Goal: Task Accomplishment & Management: Manage account settings

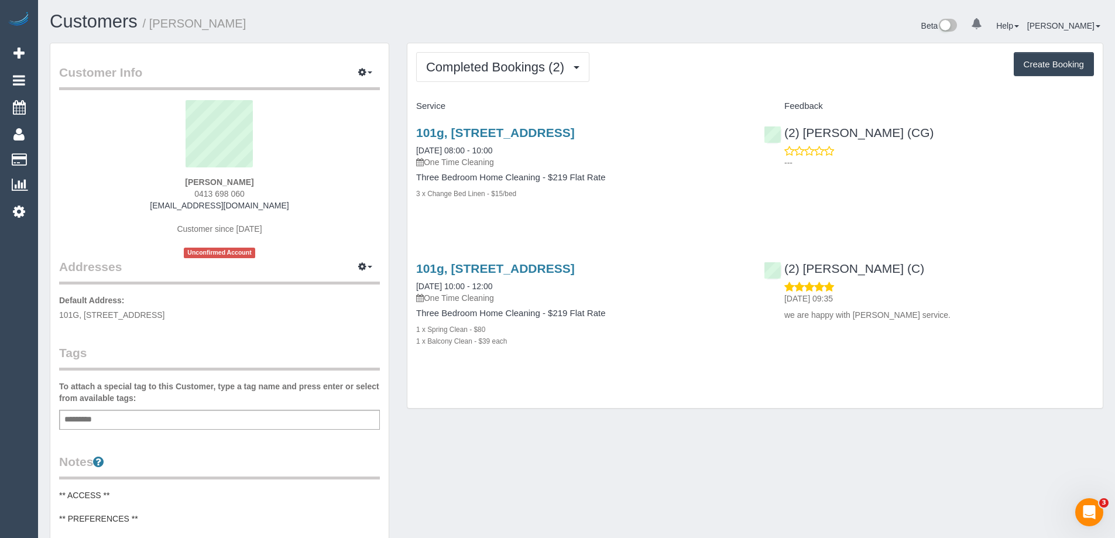
drag, startPoint x: 263, startPoint y: 182, endPoint x: 102, endPoint y: 183, distance: 160.9
click at [111, 183] on div "[PERSON_NAME] 0413 698 060 [EMAIL_ADDRESS][DOMAIN_NAME] Customer since [DATE] U…" at bounding box center [219, 179] width 321 height 158
copy strong "[PERSON_NAME]"
click at [470, 237] on div "Service Feedback [STREET_ADDRESS] [DATE] 08:00 - 10:00 One Time Cleaning Three …" at bounding box center [754, 234] width 677 height 274
drag, startPoint x: 790, startPoint y: 136, endPoint x: 784, endPoint y: 130, distance: 9.1
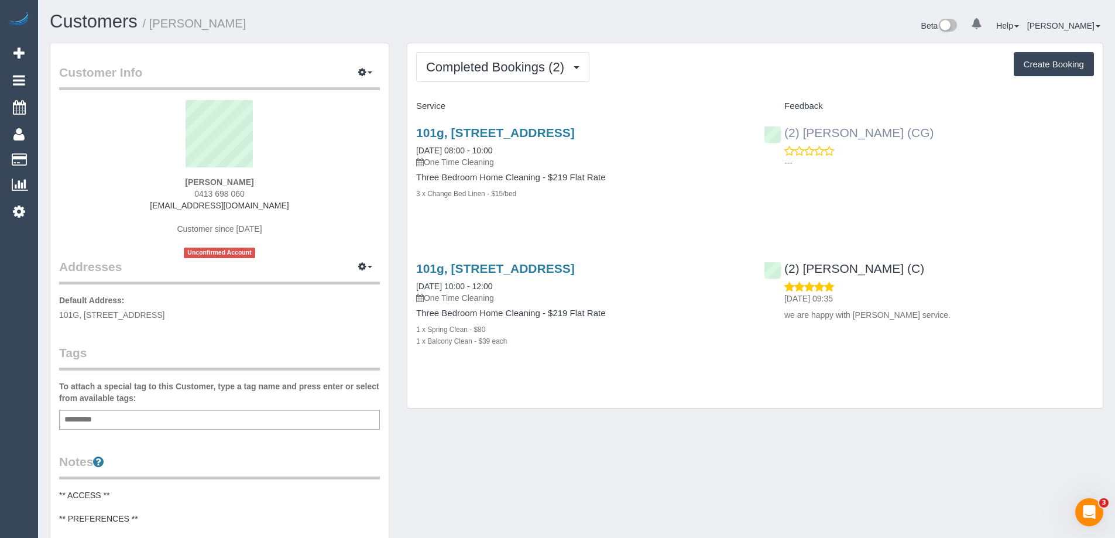
click at [784, 130] on div "(2) [PERSON_NAME] (CG) ---" at bounding box center [929, 144] width 348 height 57
copy link "(2) [PERSON_NAME] (CG)"
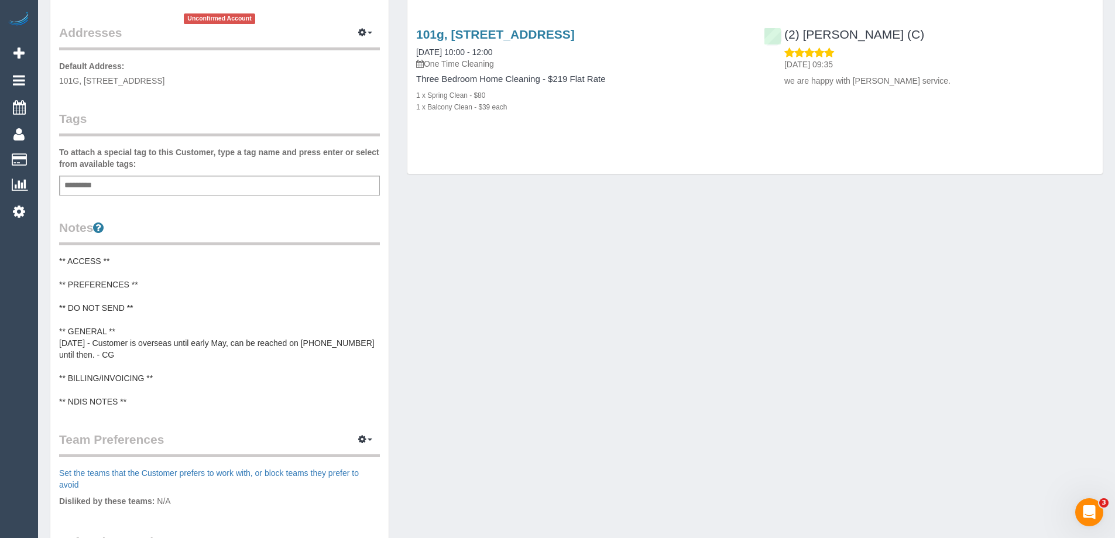
click at [111, 287] on pre "** ACCESS ** ** PREFERENCES ** ** DO NOT SEND ** ** GENERAL ** [DATE] - Custome…" at bounding box center [219, 331] width 321 height 152
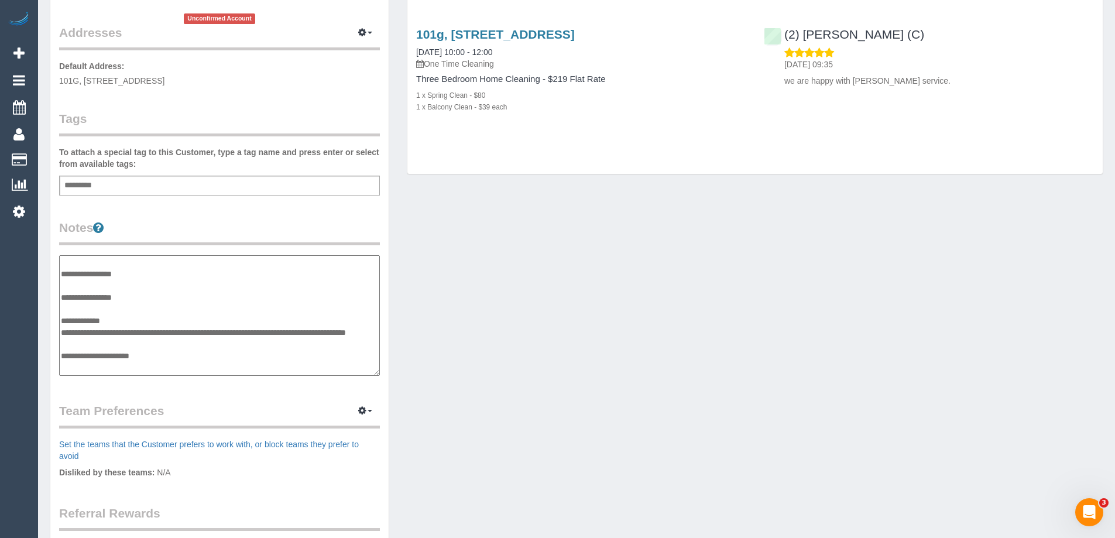
scroll to position [0, 0]
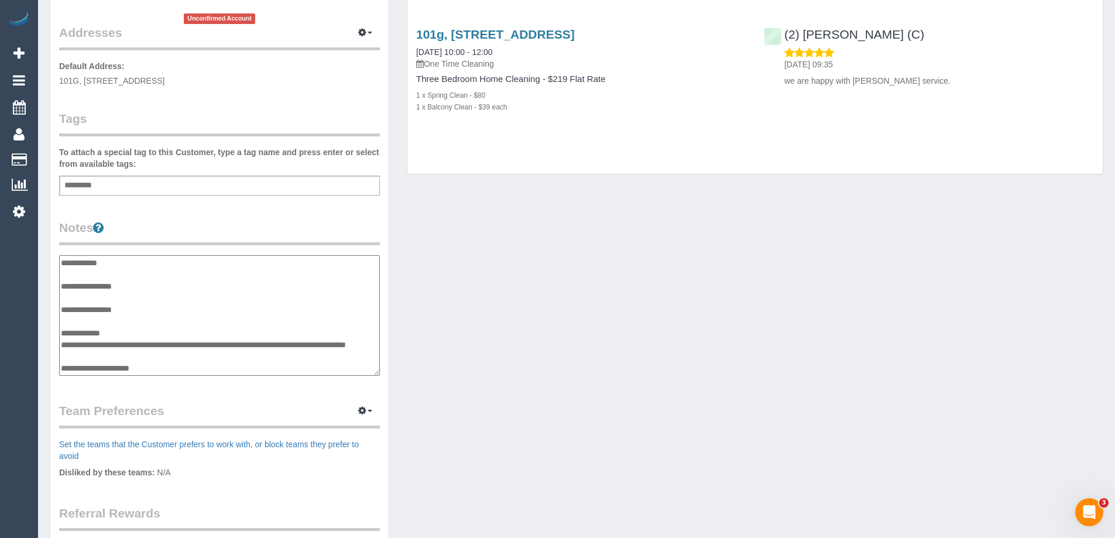
click at [163, 289] on textarea "**********" at bounding box center [219, 315] width 321 height 121
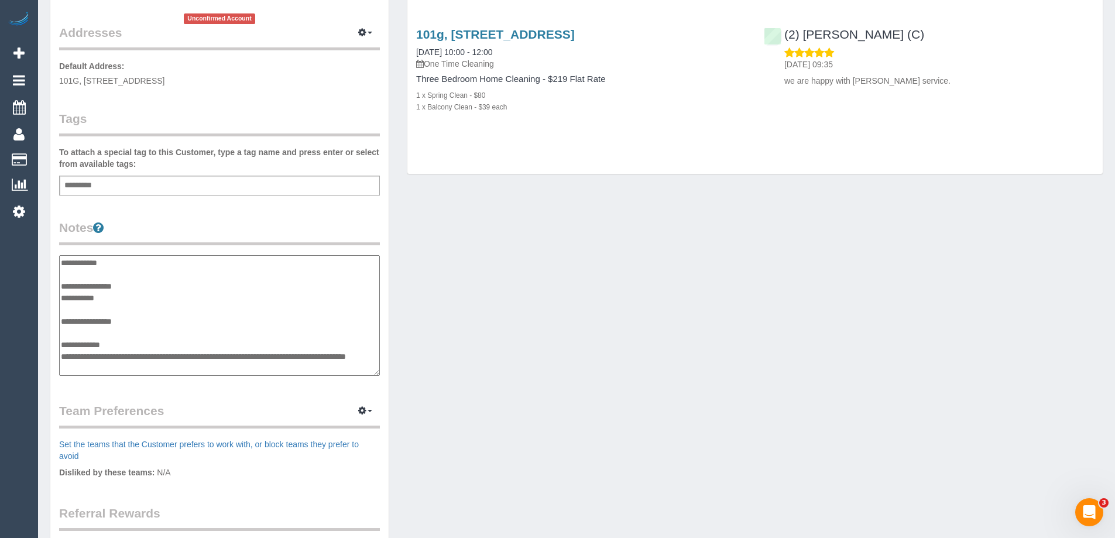
click at [109, 295] on textarea "**********" at bounding box center [219, 315] width 321 height 121
paste textarea "**********"
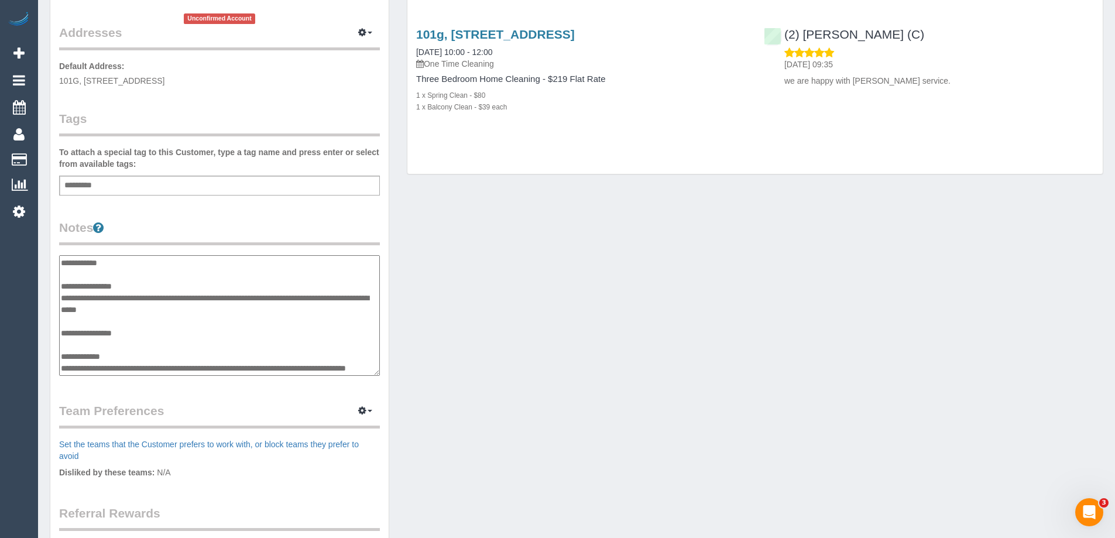
type textarea "**********"
click at [517, 377] on div "Customer Info Edit Contact Info Send Message Email Preferences Special Sales Ta…" at bounding box center [576, 257] width 1071 height 896
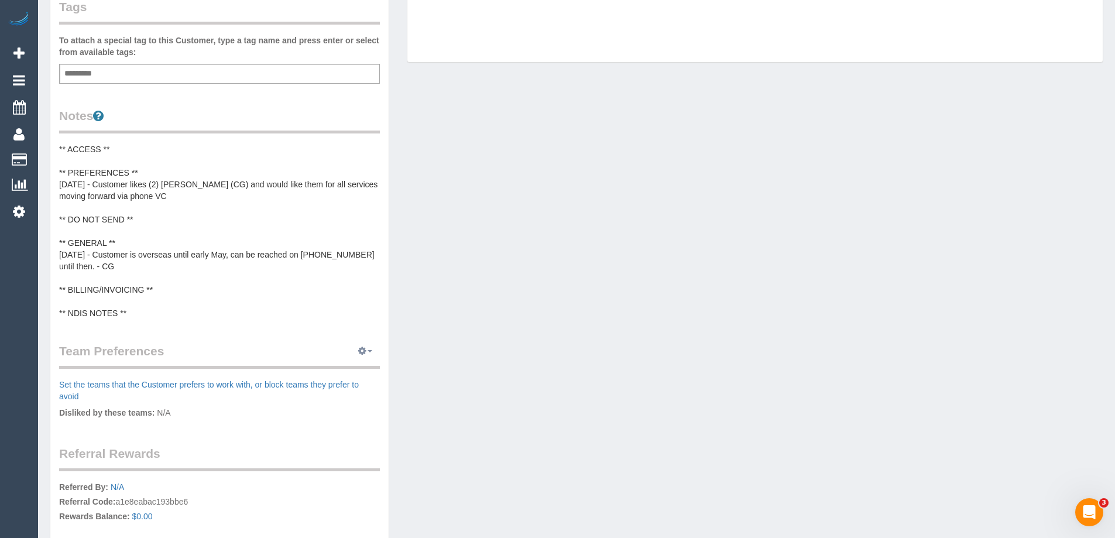
scroll to position [410, 0]
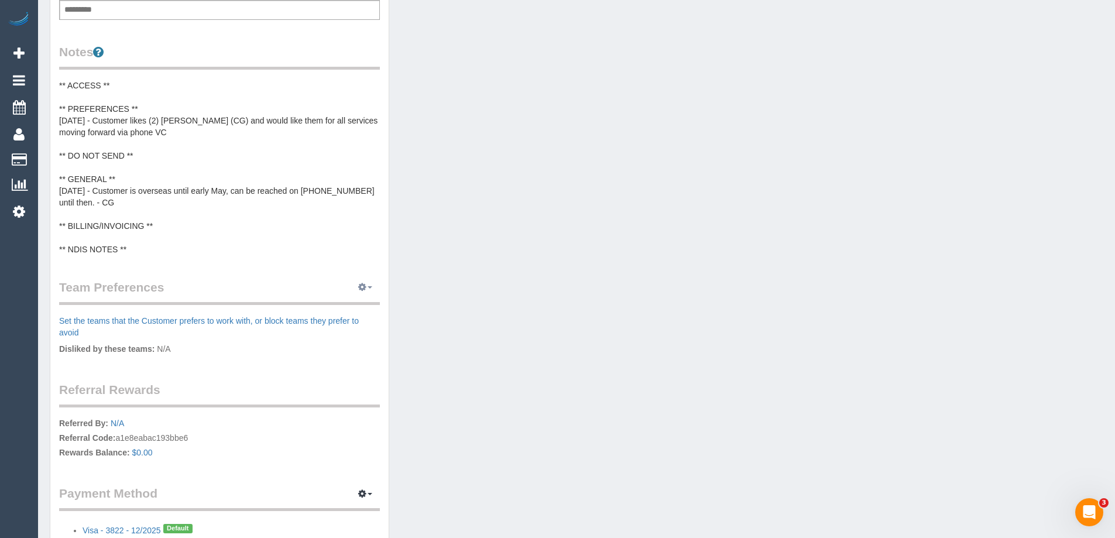
click at [366, 284] on button "button" at bounding box center [364, 287] width 29 height 18
click at [334, 301] on link "Manage Preferences" at bounding box center [329, 308] width 99 height 15
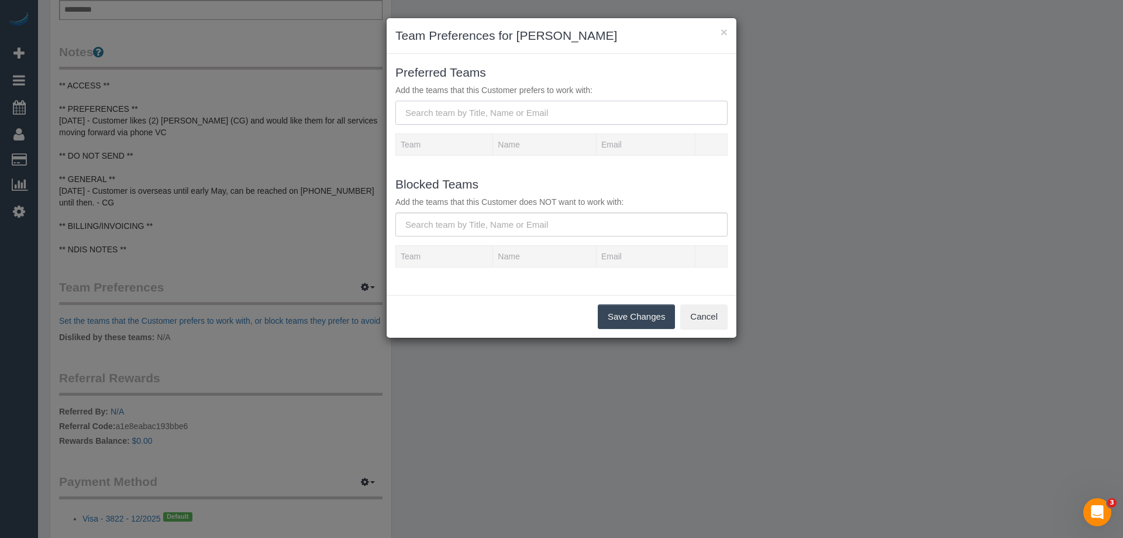
click at [550, 111] on input "text" at bounding box center [561, 113] width 332 height 24
paste input "(2) [PERSON_NAME] (CG)"
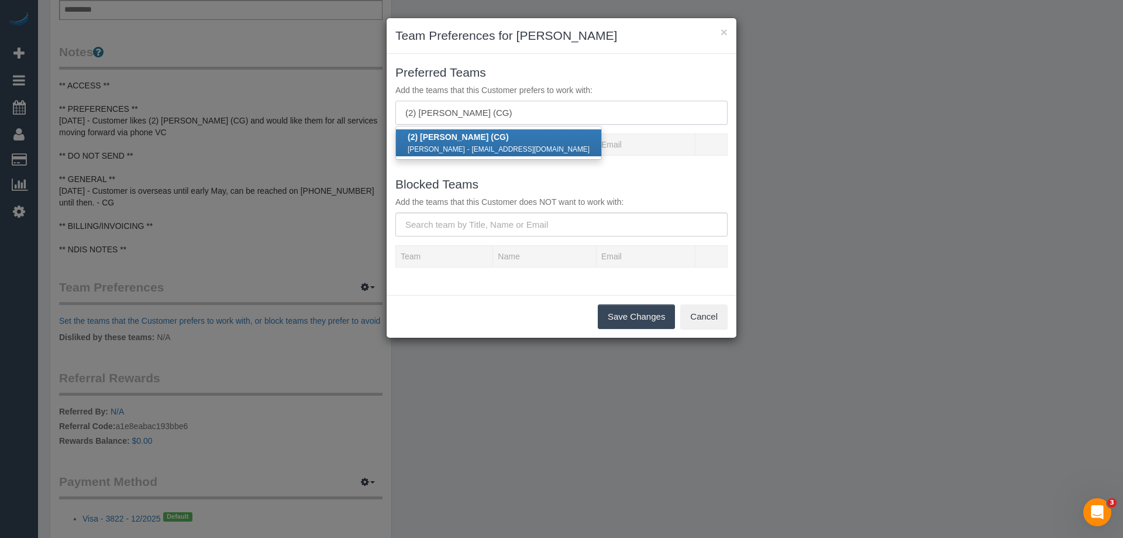
type input "(2) [PERSON_NAME] (CG)"
click at [479, 150] on small "[EMAIL_ADDRESS][DOMAIN_NAME]" at bounding box center [531, 149] width 118 height 8
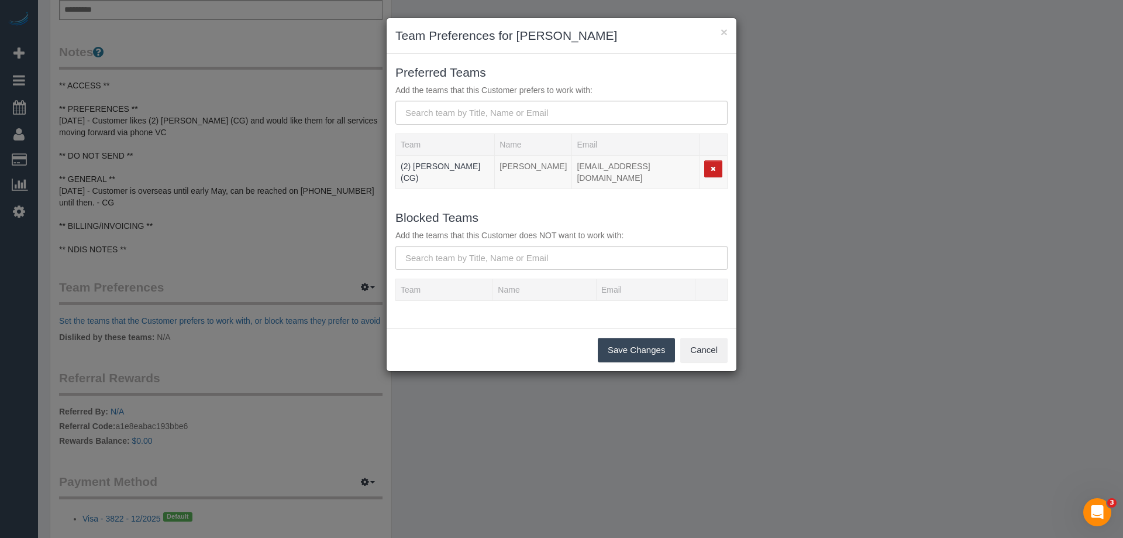
click at [626, 338] on button "Save Changes" at bounding box center [636, 350] width 77 height 25
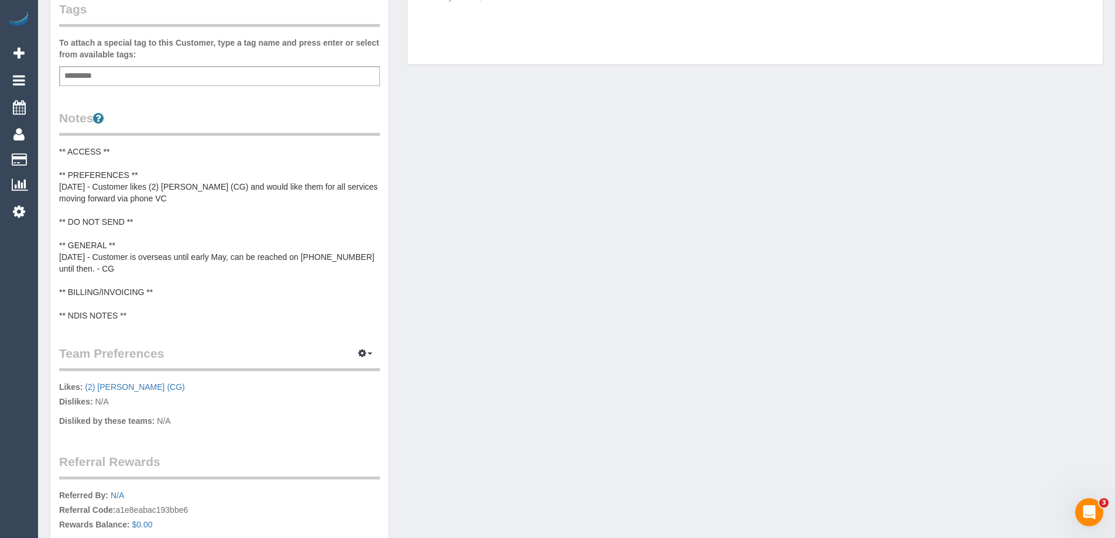
scroll to position [0, 0]
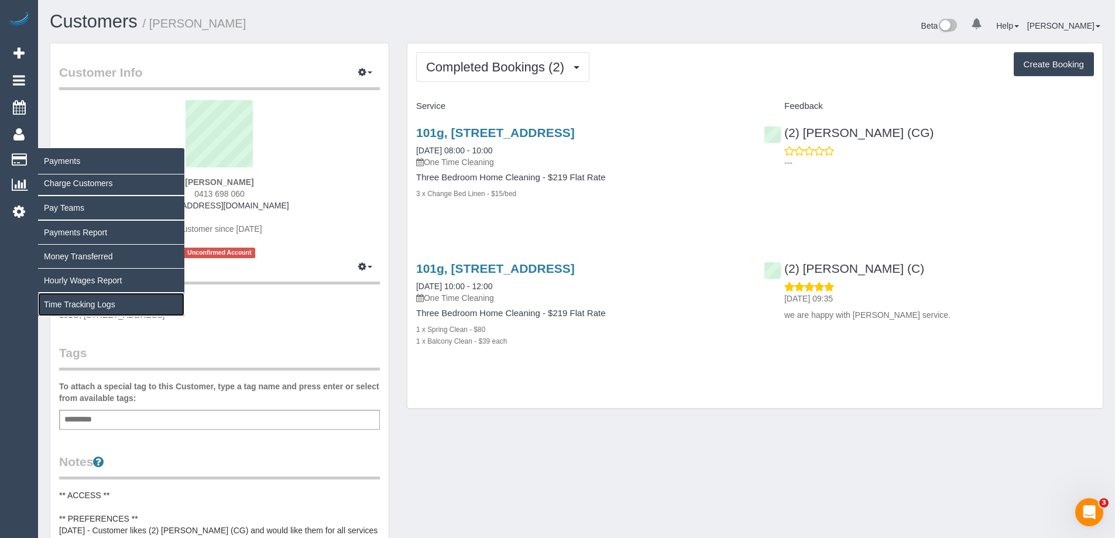
click at [87, 301] on link "Time Tracking Logs" at bounding box center [111, 304] width 146 height 23
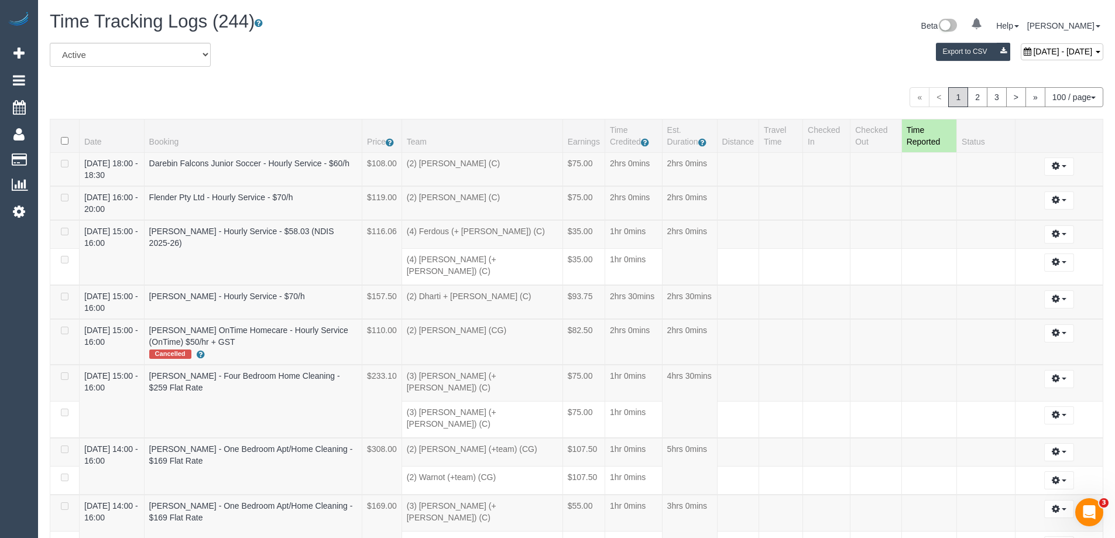
click at [370, 58] on div "All Active Archived [DATE] - [DATE] Export to CSV" at bounding box center [576, 59] width 1071 height 33
click at [991, 98] on link "3" at bounding box center [996, 97] width 20 height 20
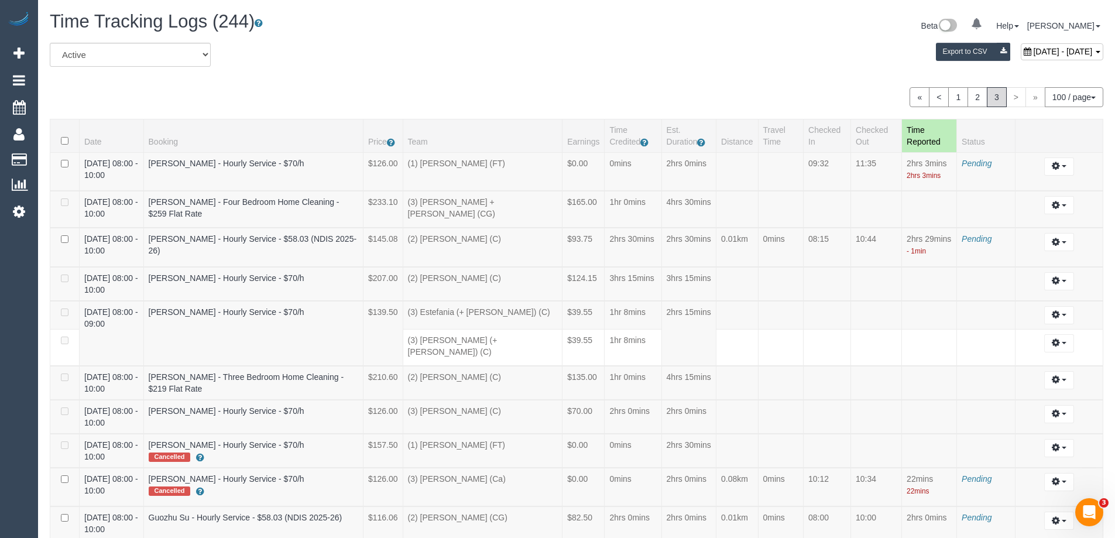
scroll to position [789, 0]
